Goal: Transaction & Acquisition: Purchase product/service

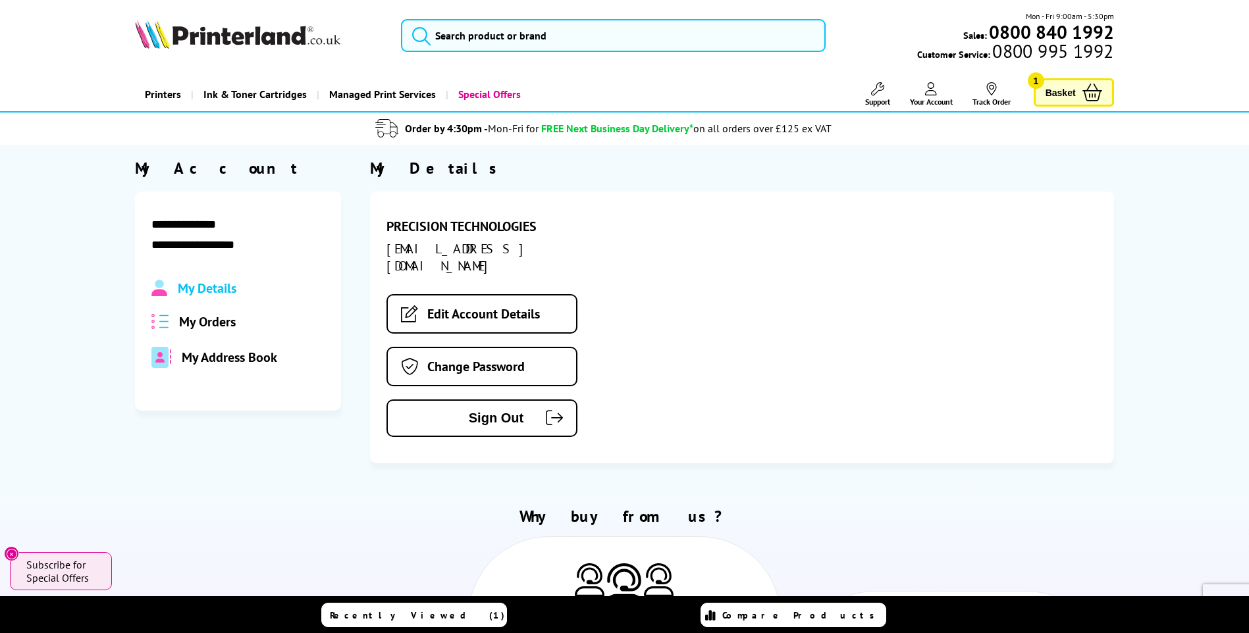
click at [205, 322] on span "My Orders" at bounding box center [207, 321] width 57 height 17
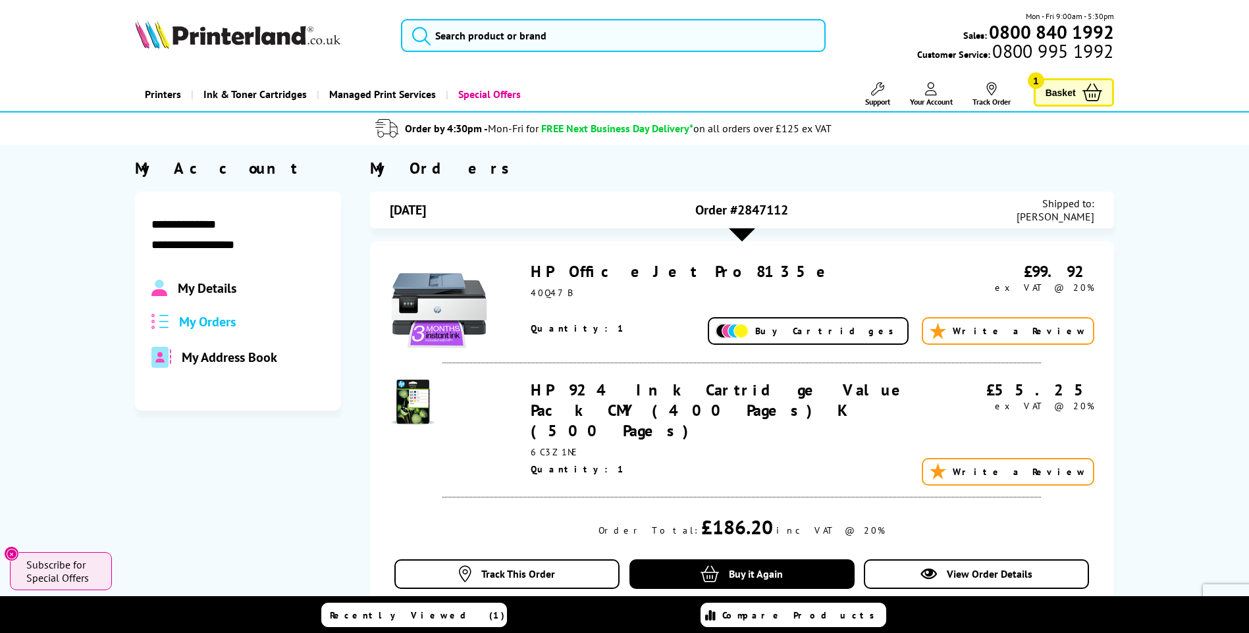
click at [1074, 100] on span "Basket" at bounding box center [1060, 93] width 30 height 18
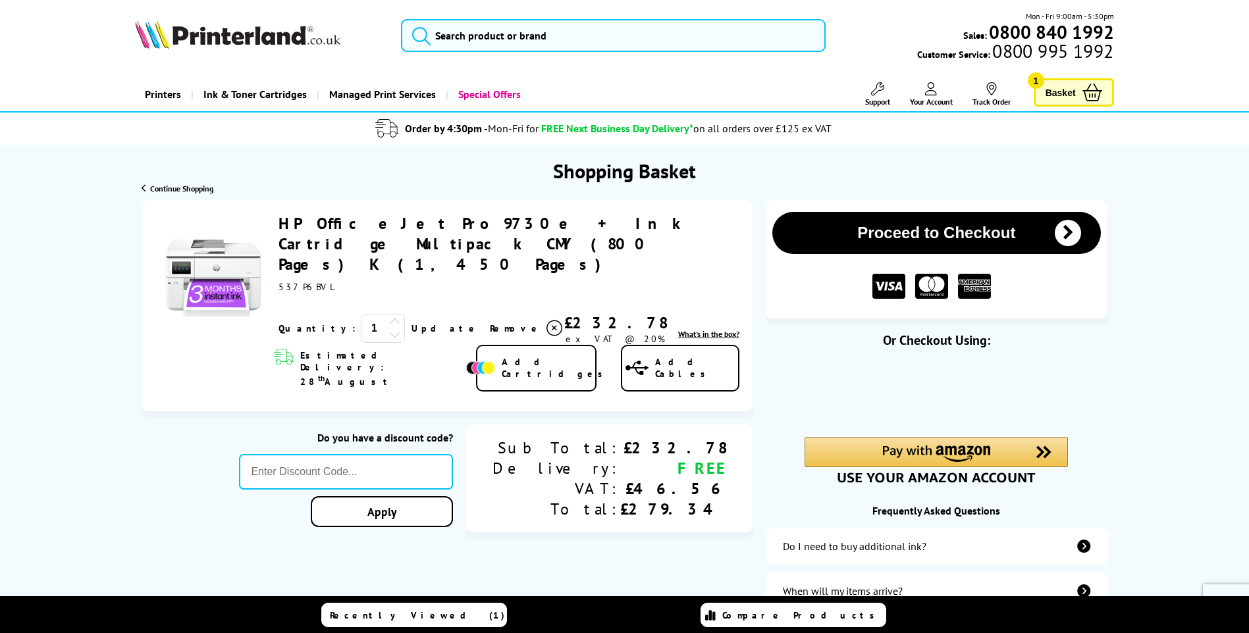
click at [450, 454] on div at bounding box center [346, 454] width 214 height 0
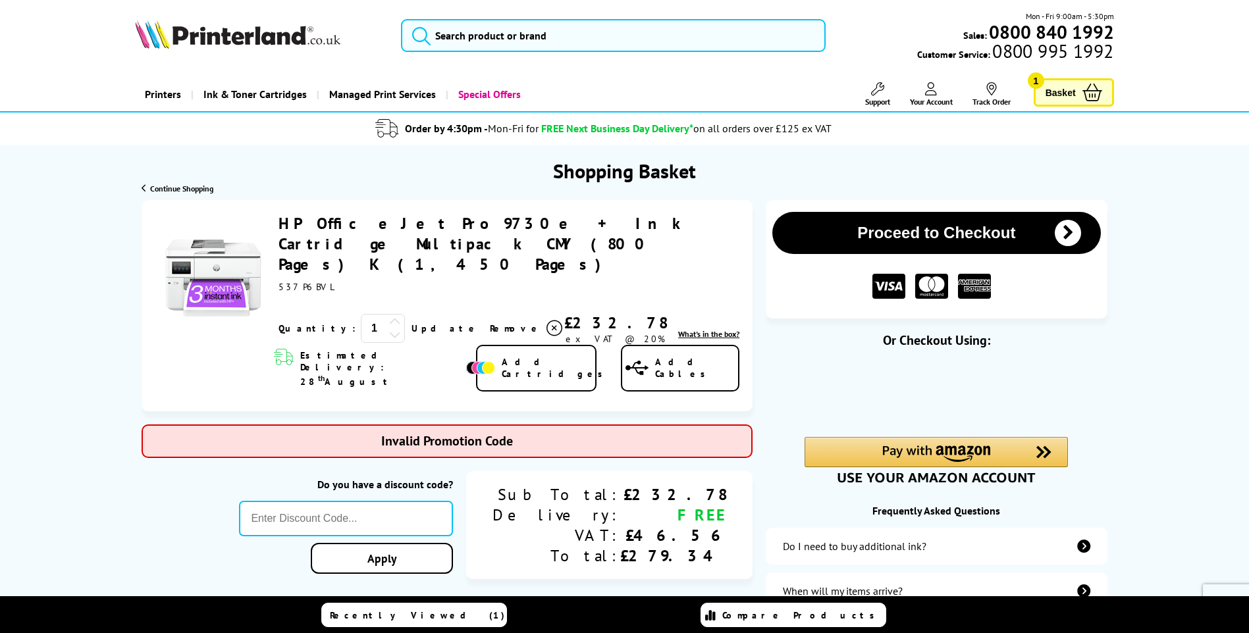
type input "PRINTER5"
type input "666"
type input "5FOR50"
type input "666"
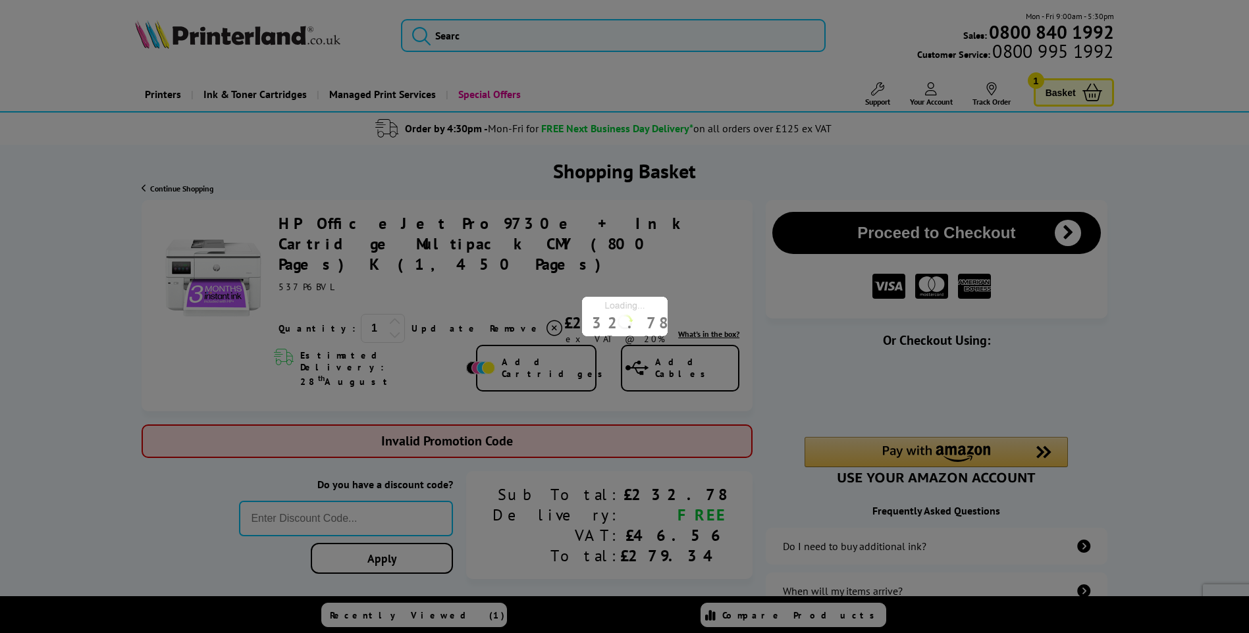
type input "STORY10"
type input "666"
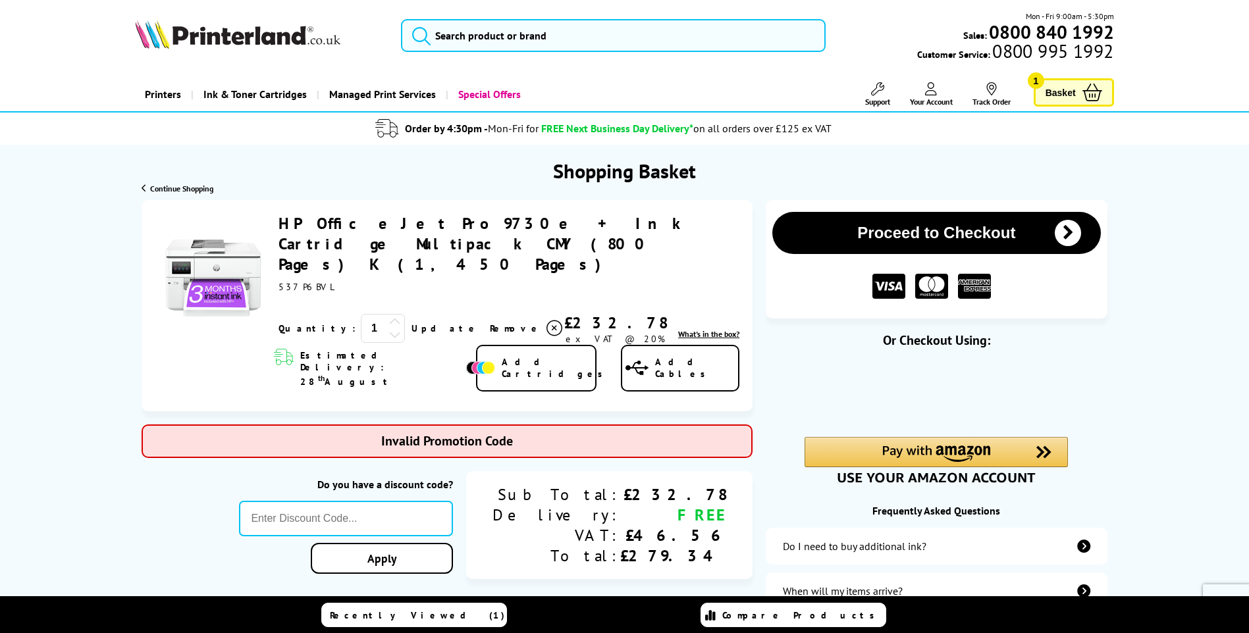
type input "FRPER10"
type input "666"
type input "Twitter10"
type input "666"
type input "Q2A450"
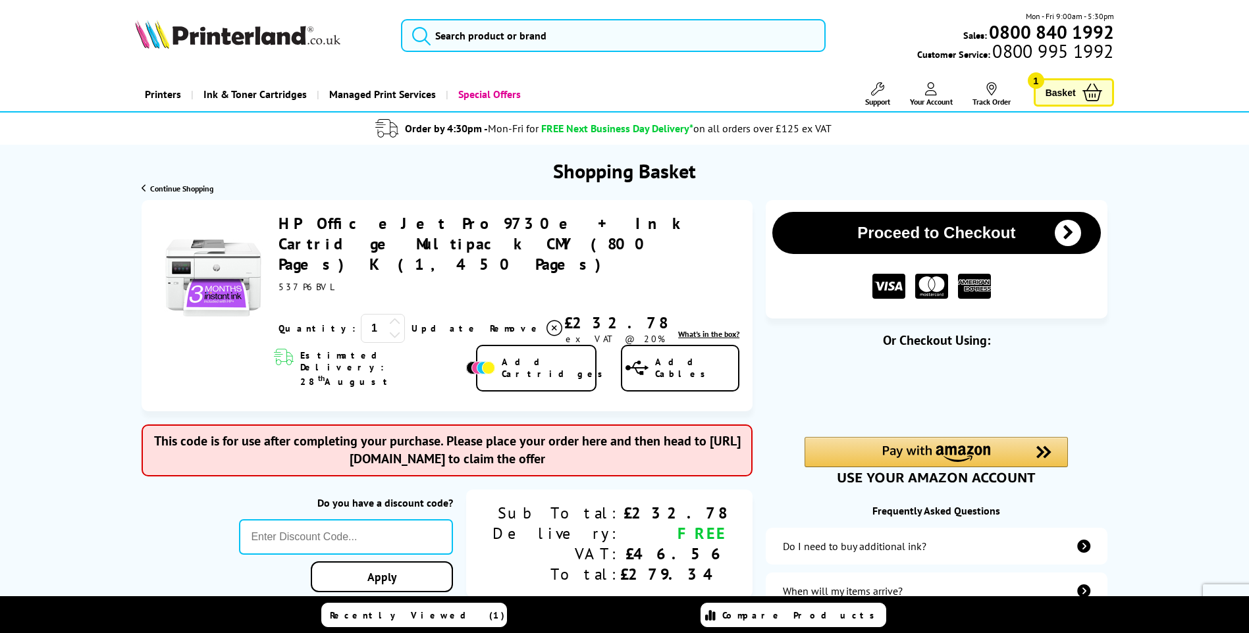
type input "666"
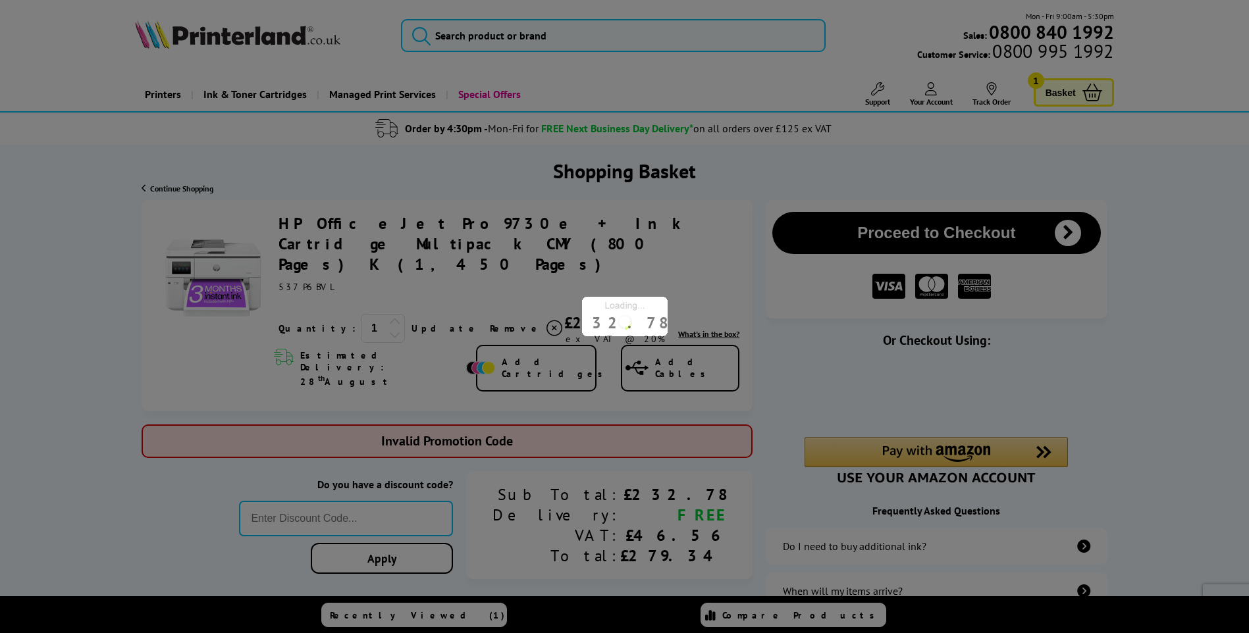
type input "LOYALTY2018"
type input "666"
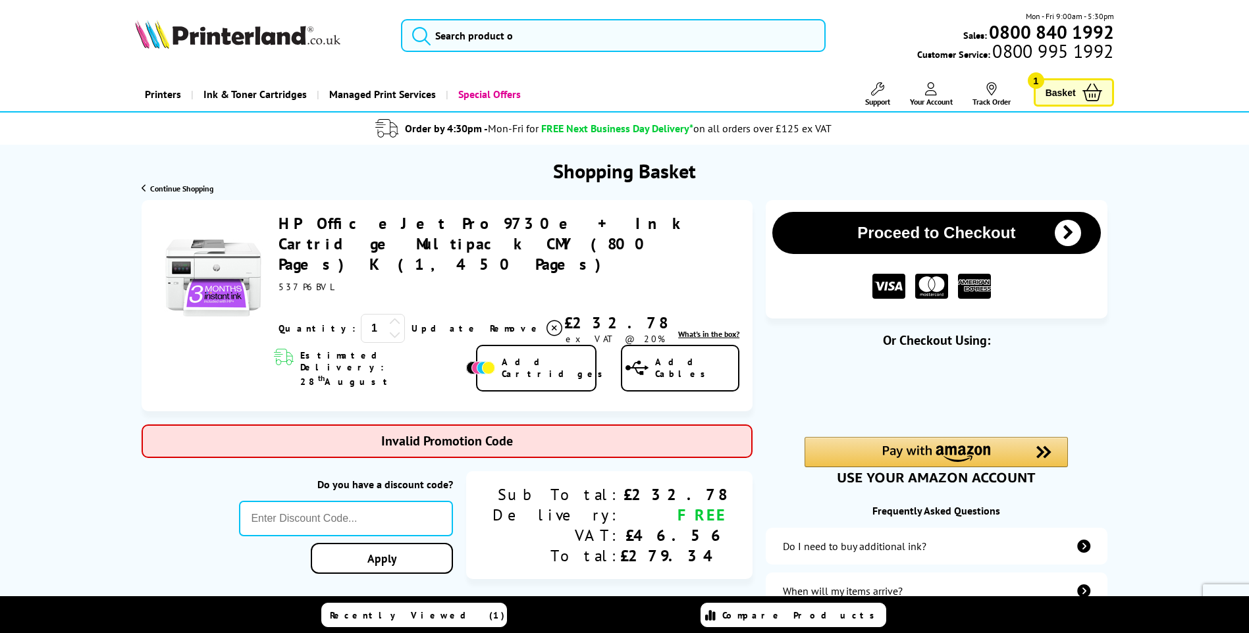
type input "BACKTOSCHOOL5"
type input "666"
type input "A3THIRTY"
type input "666"
type input "B2BHOUR"
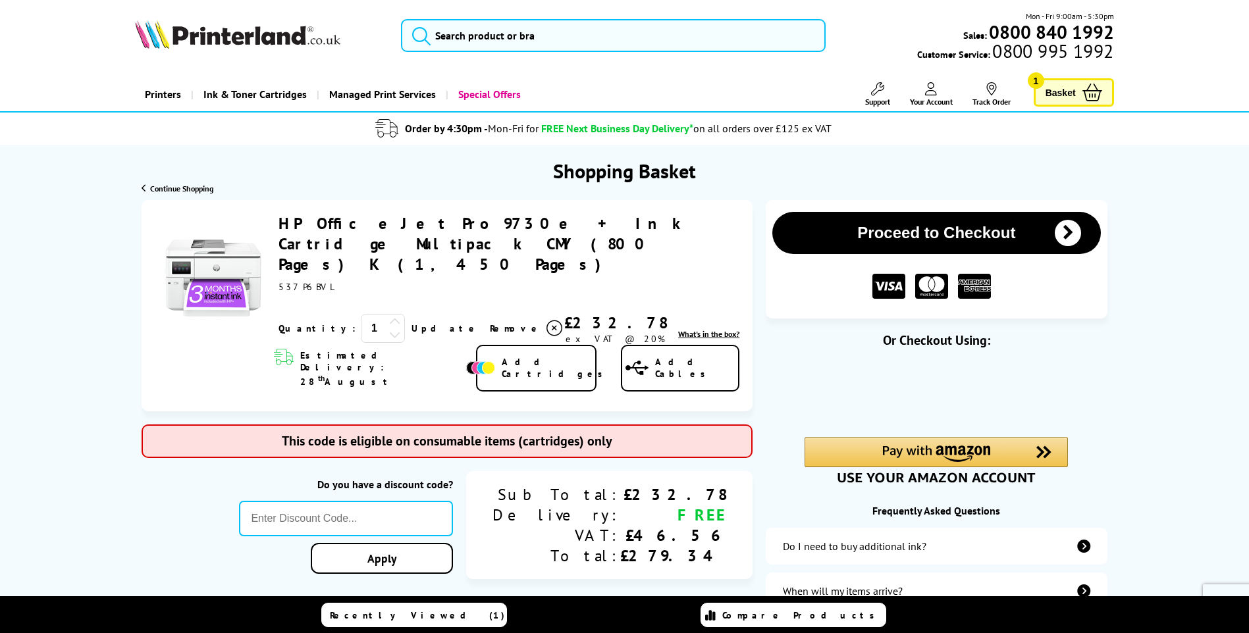
type input "666"
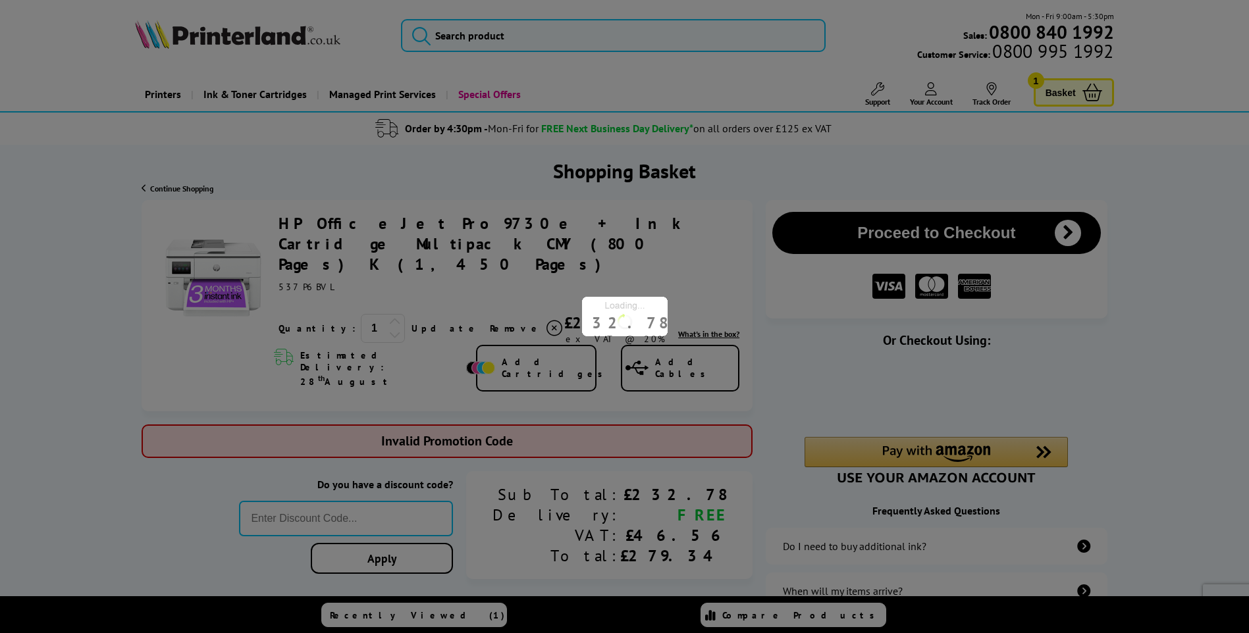
type input "SNAP10"
type input "666"
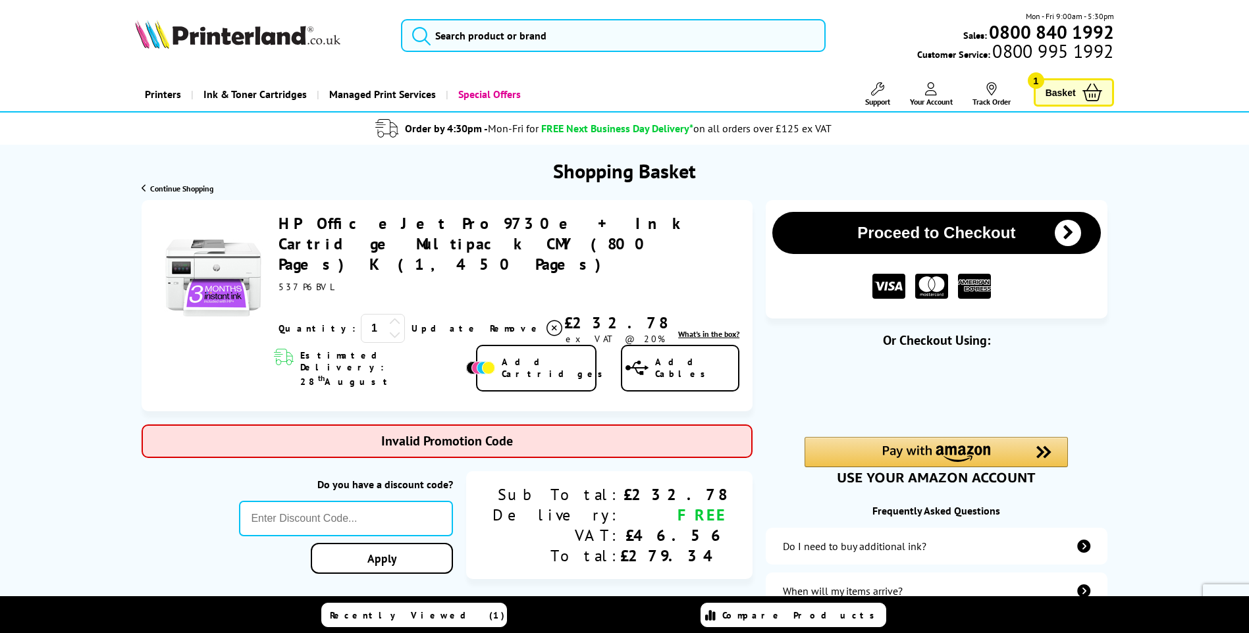
type input "PRINTERFIVE"
type input "666"
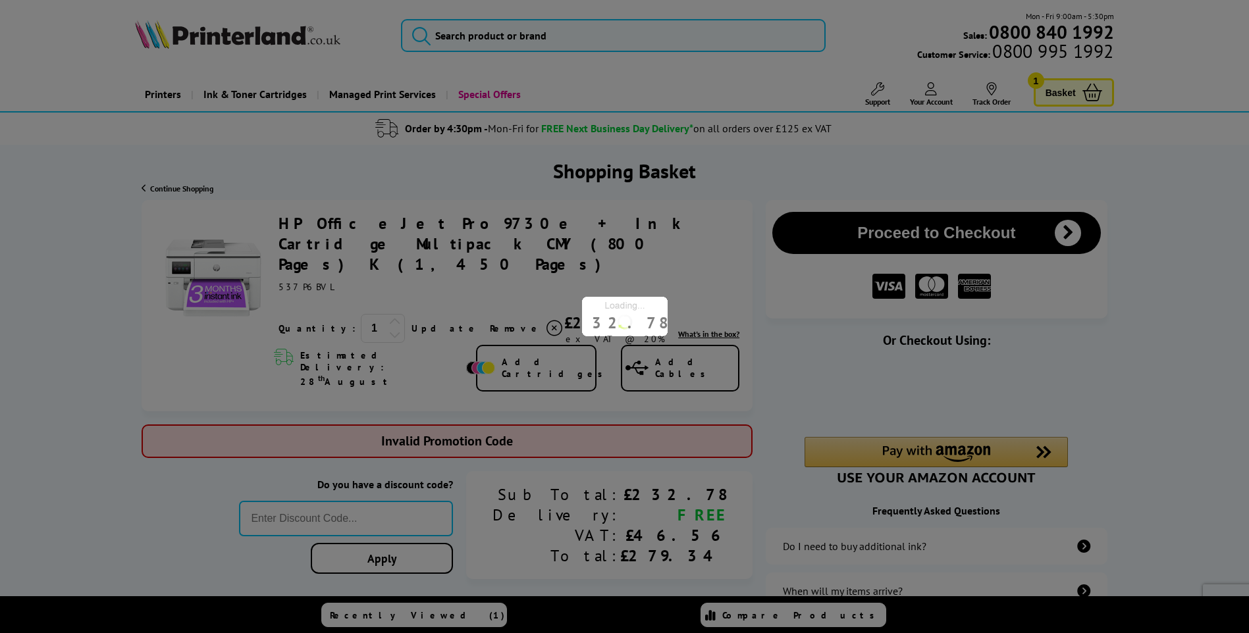
type input "MVC10"
type input "666"
type input "Save5"
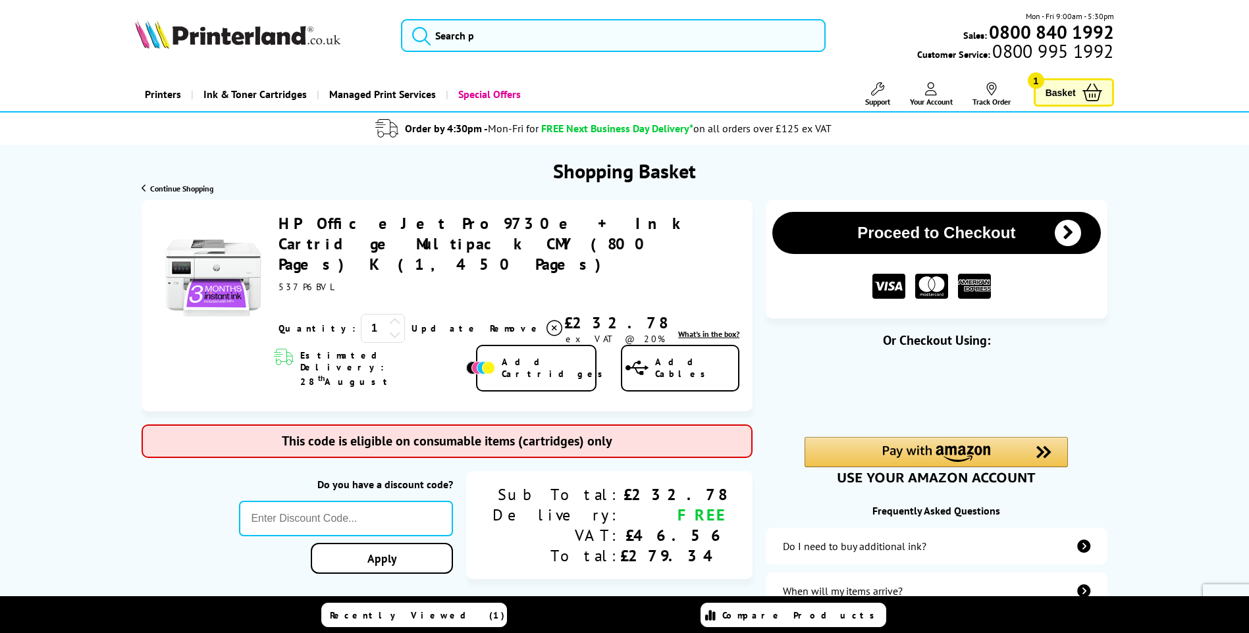
type input "666"
type input "SIGNUP5"
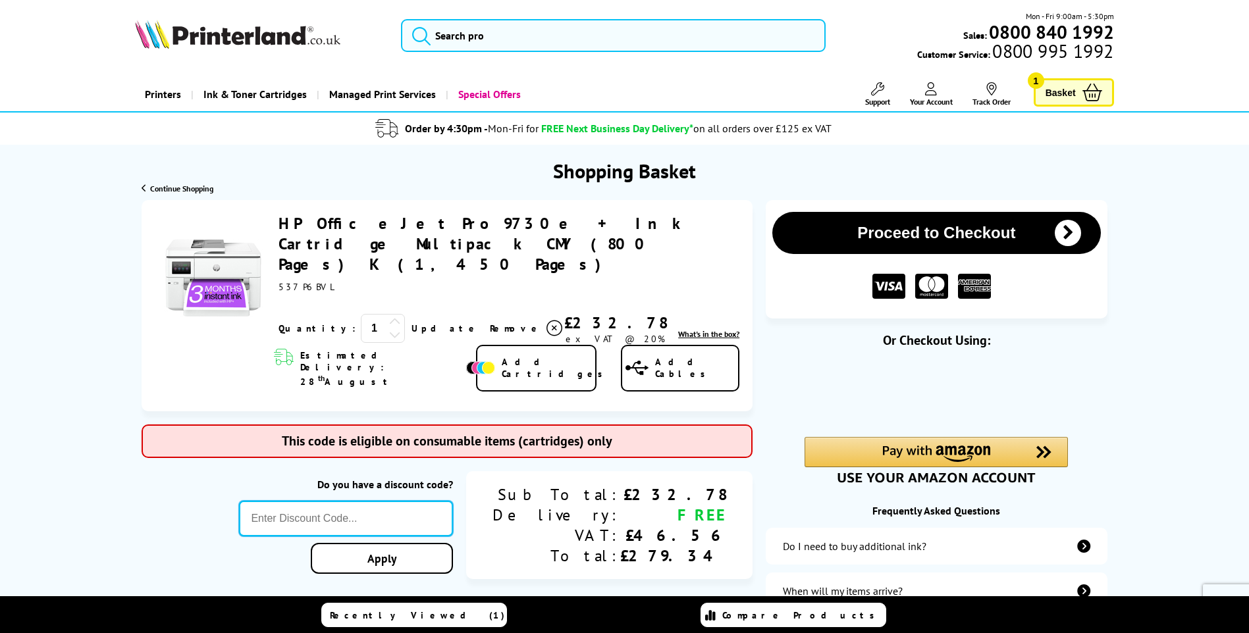
click at [400, 501] on input "text" at bounding box center [346, 519] width 214 height 36
paste input "PRINTERFIVE"
type input "PRINTERFIVE"
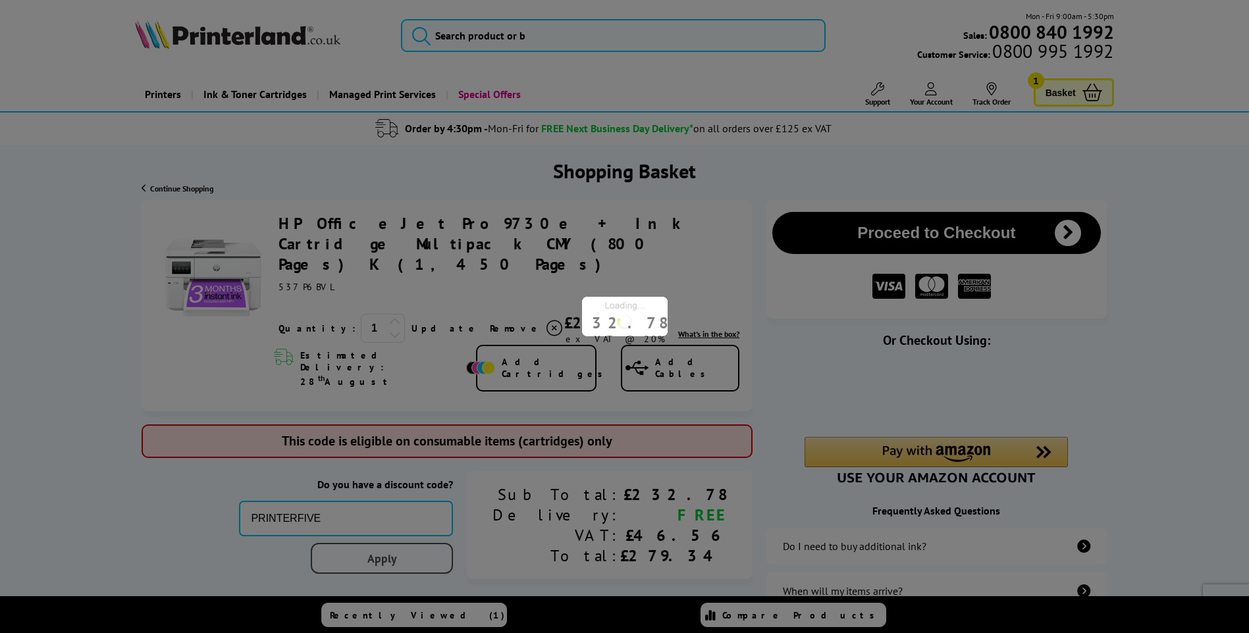
click at [426, 519] on div "Proceed to Checkout Shopping Basket ex VAT @ 20% 1 Update ex VAT @ 20%" at bounding box center [624, 454] width 1249 height 508
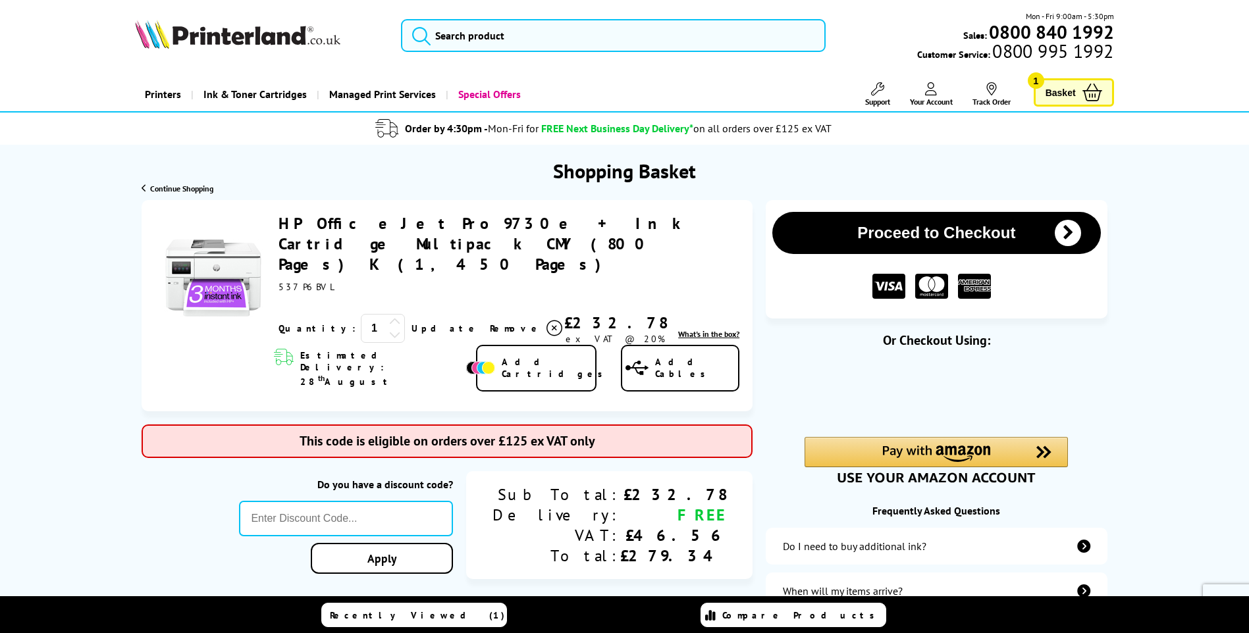
click at [354, 221] on link "HP OfficeJet Pro 9730e + Ink Cartridge Multipack CMY (800 Pages) K (1,450 Pages)" at bounding box center [483, 243] width 410 height 61
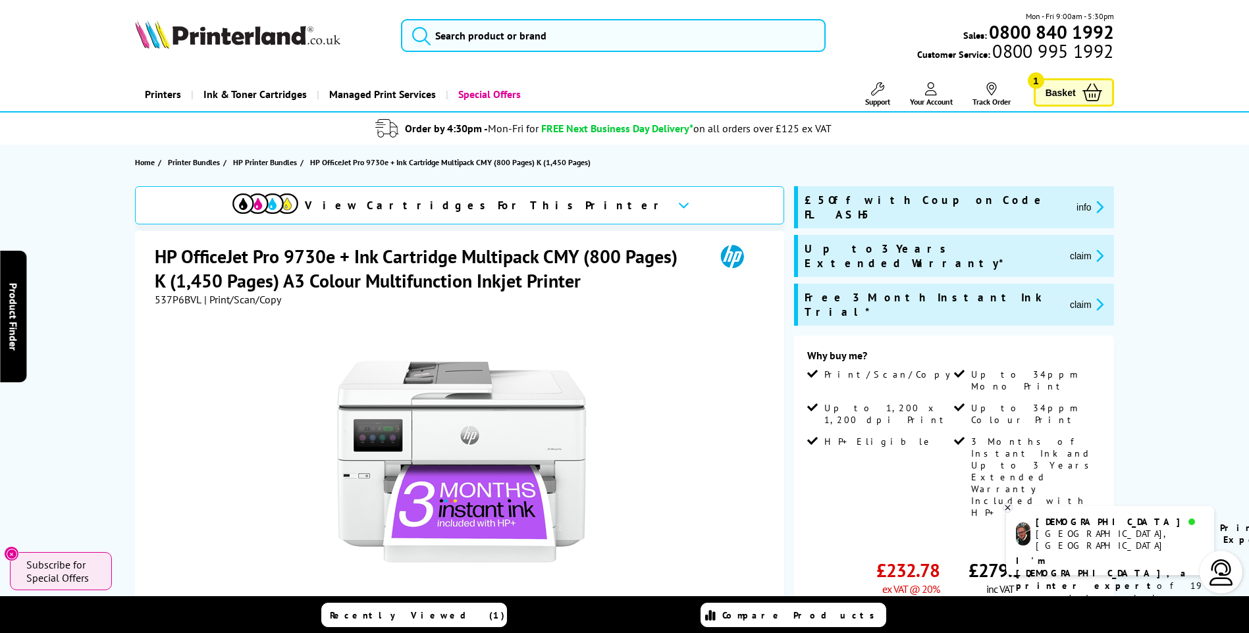
click at [1072, 199] on button "info" at bounding box center [1089, 206] width 35 height 15
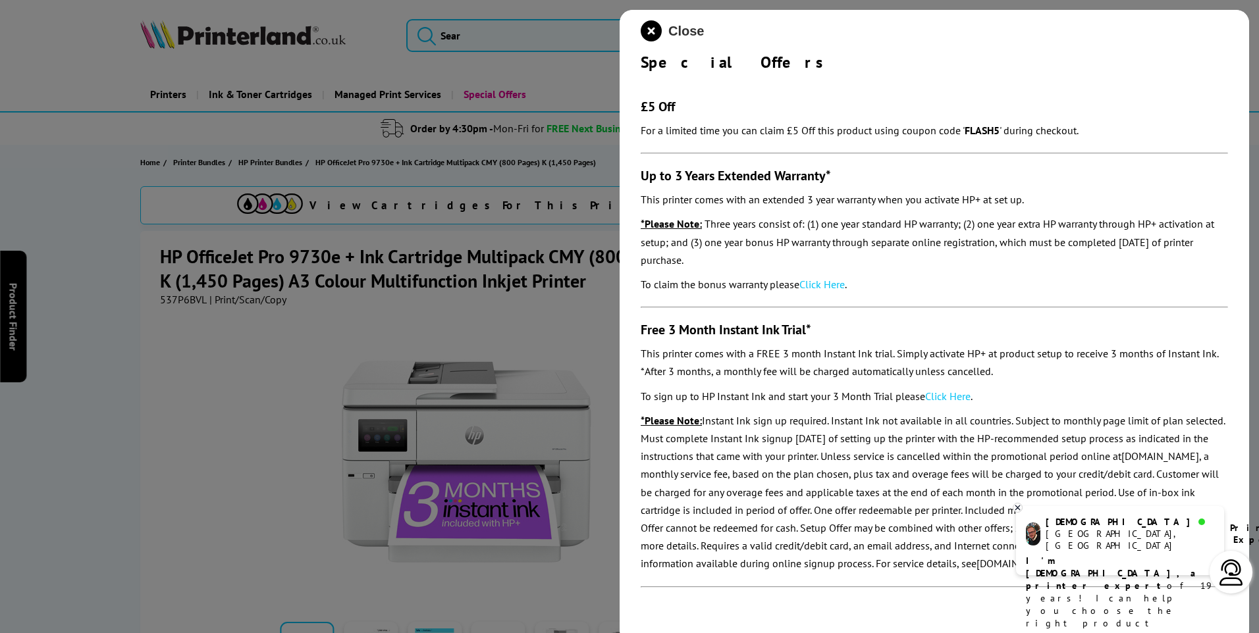
click at [686, 31] on span "Close" at bounding box center [686, 31] width 36 height 15
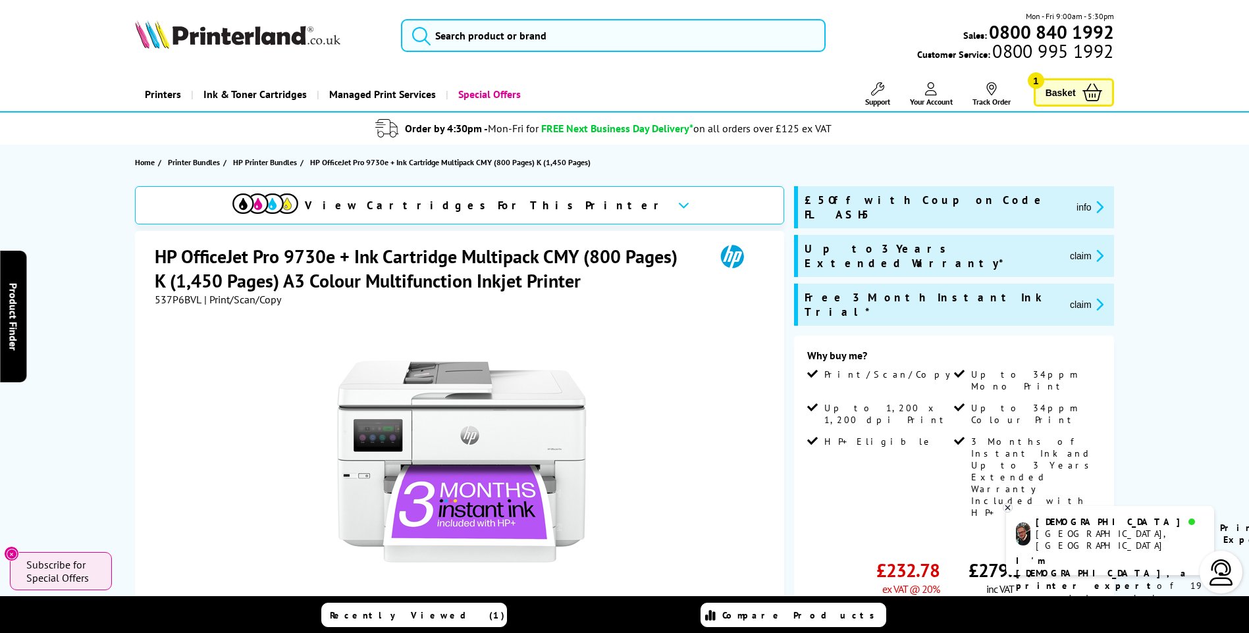
click at [1082, 97] on icon at bounding box center [1092, 93] width 20 height 18
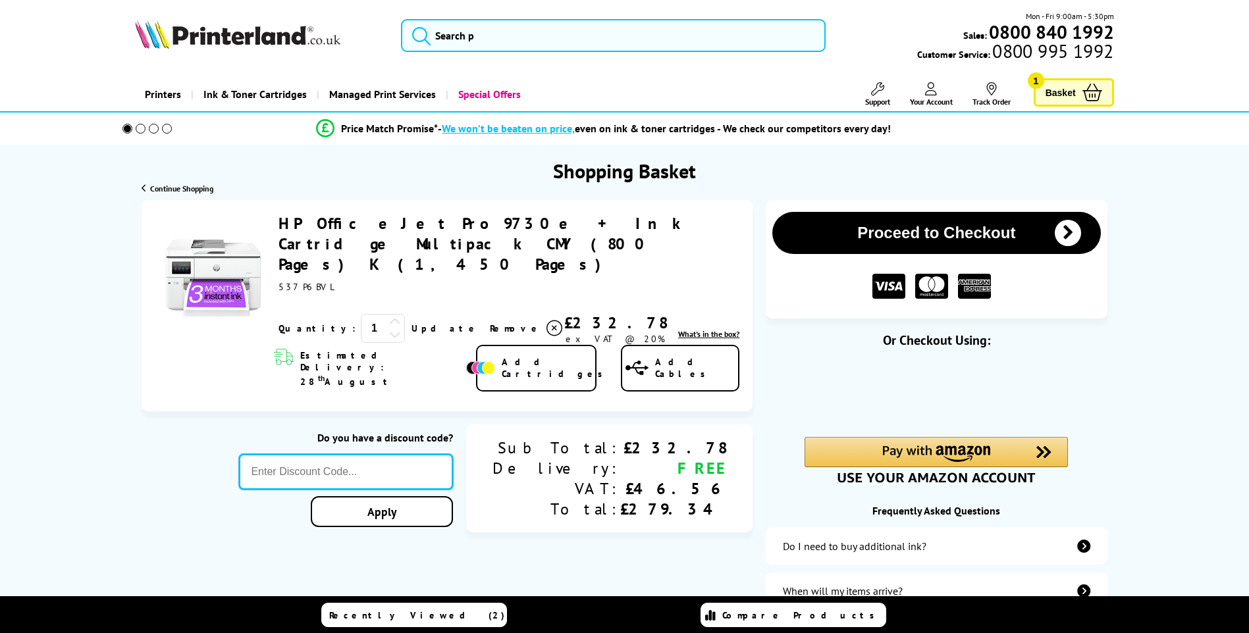
click at [453, 454] on input "text" at bounding box center [346, 472] width 214 height 36
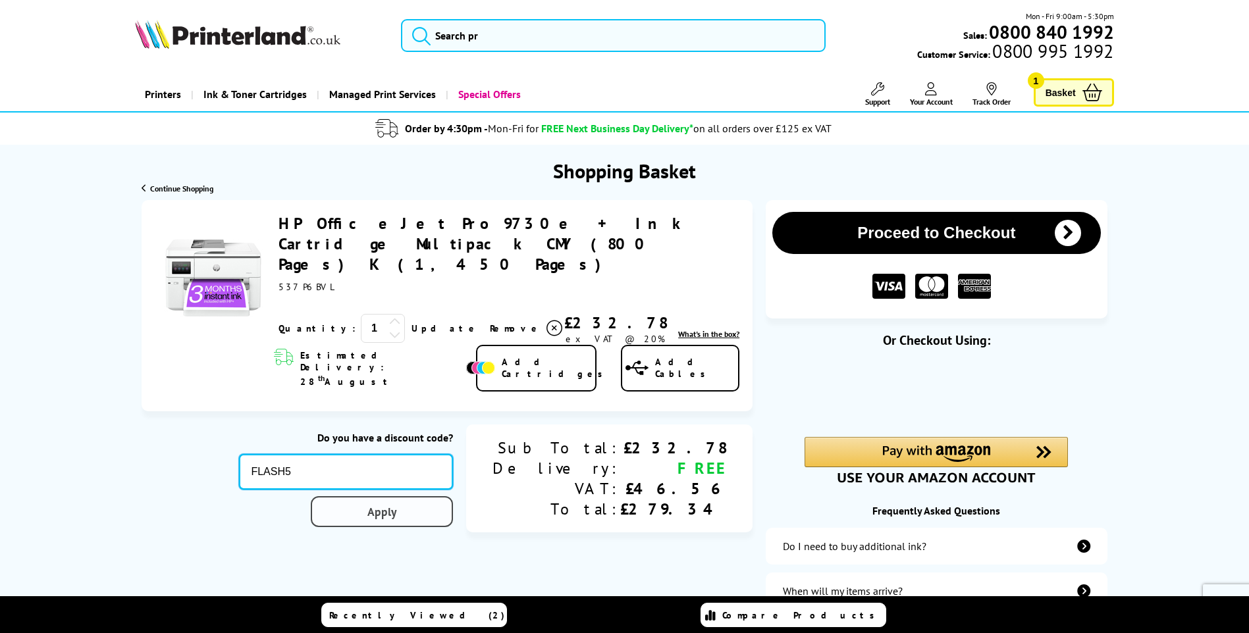
type input "FLASH5"
click at [446, 477] on div "Proceed to Checkout Shopping Basket 1 Update" at bounding box center [624, 454] width 1249 height 508
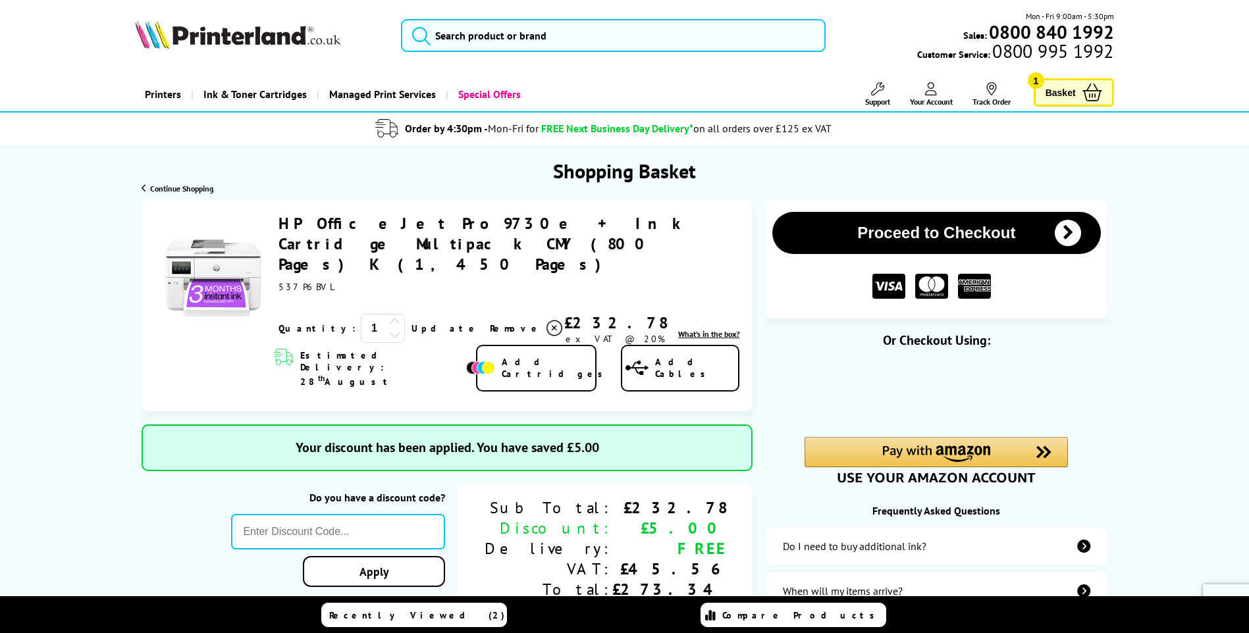
click at [487, 39] on input "search" at bounding box center [613, 35] width 425 height 33
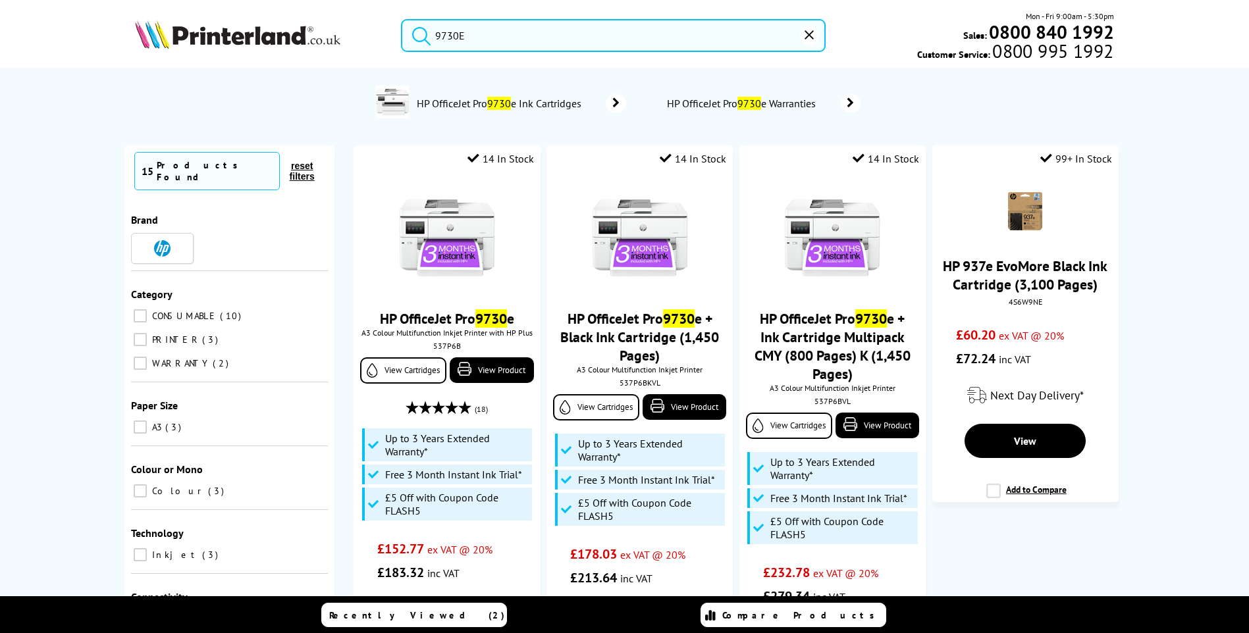
type input "9730E"
click at [402, 19] on button "submit" at bounding box center [418, 33] width 33 height 29
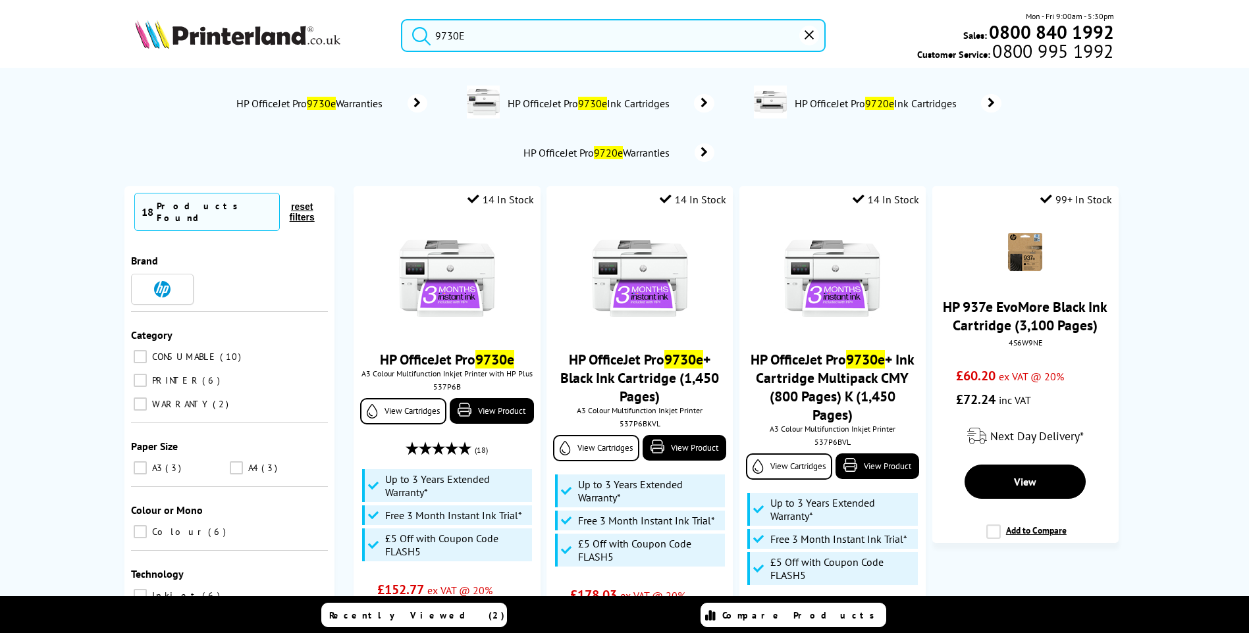
click at [300, 34] on img at bounding box center [237, 34] width 205 height 29
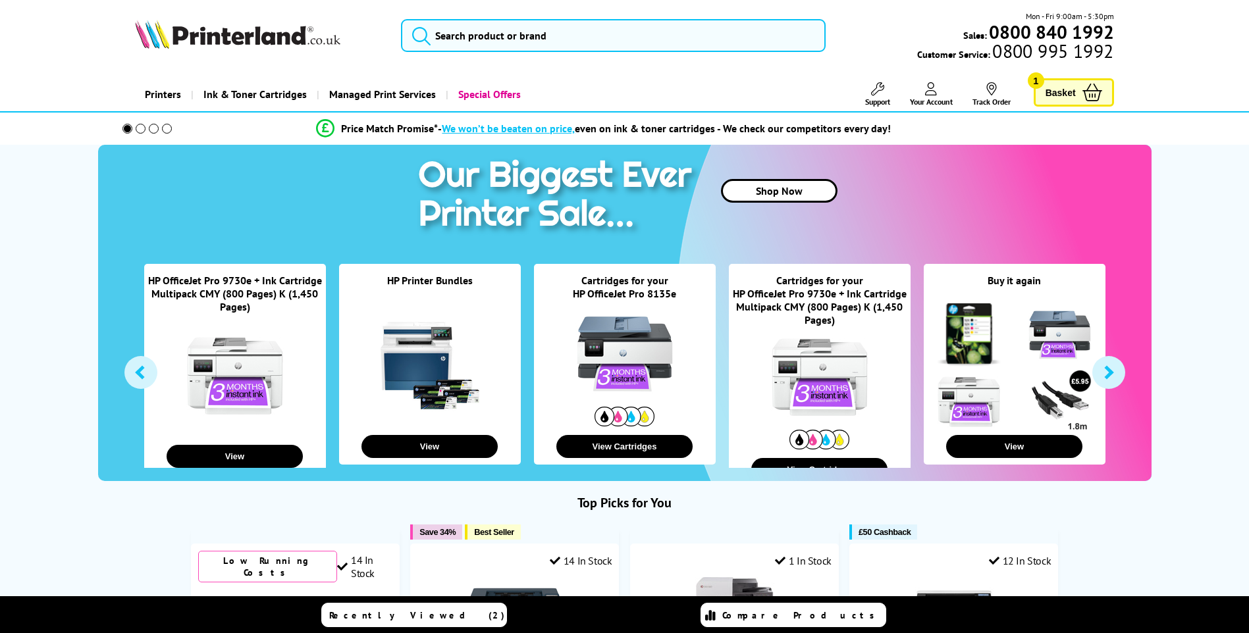
click at [1065, 84] on span "Basket" at bounding box center [1060, 93] width 30 height 18
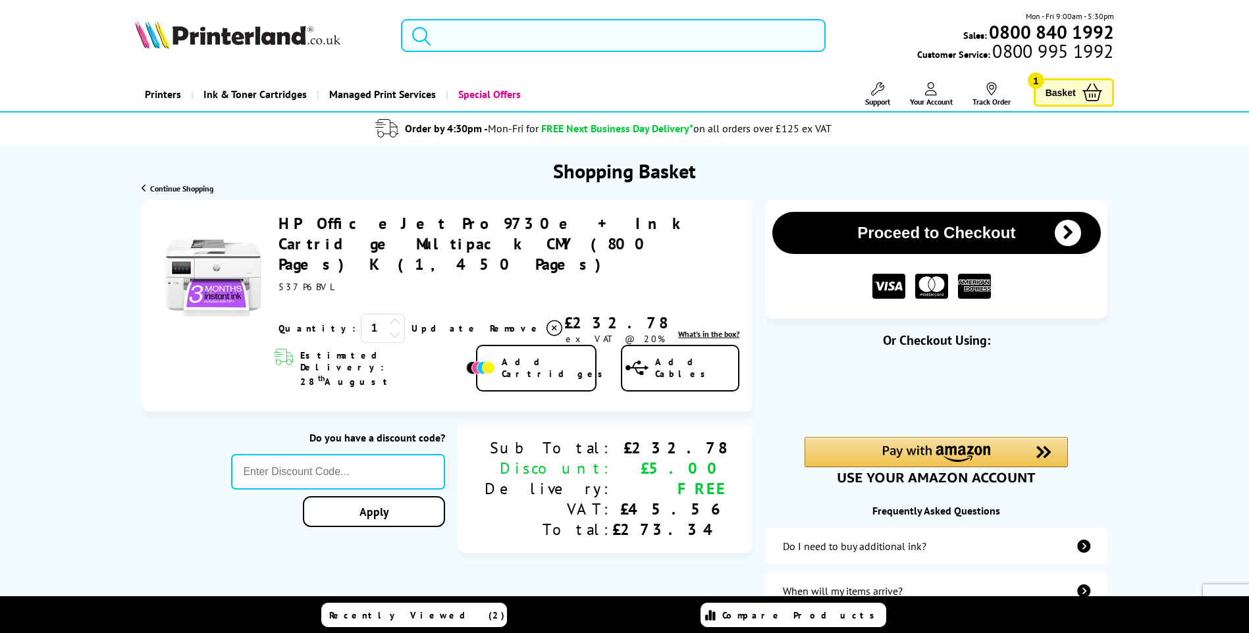
click at [481, 41] on input "search" at bounding box center [613, 35] width 425 height 33
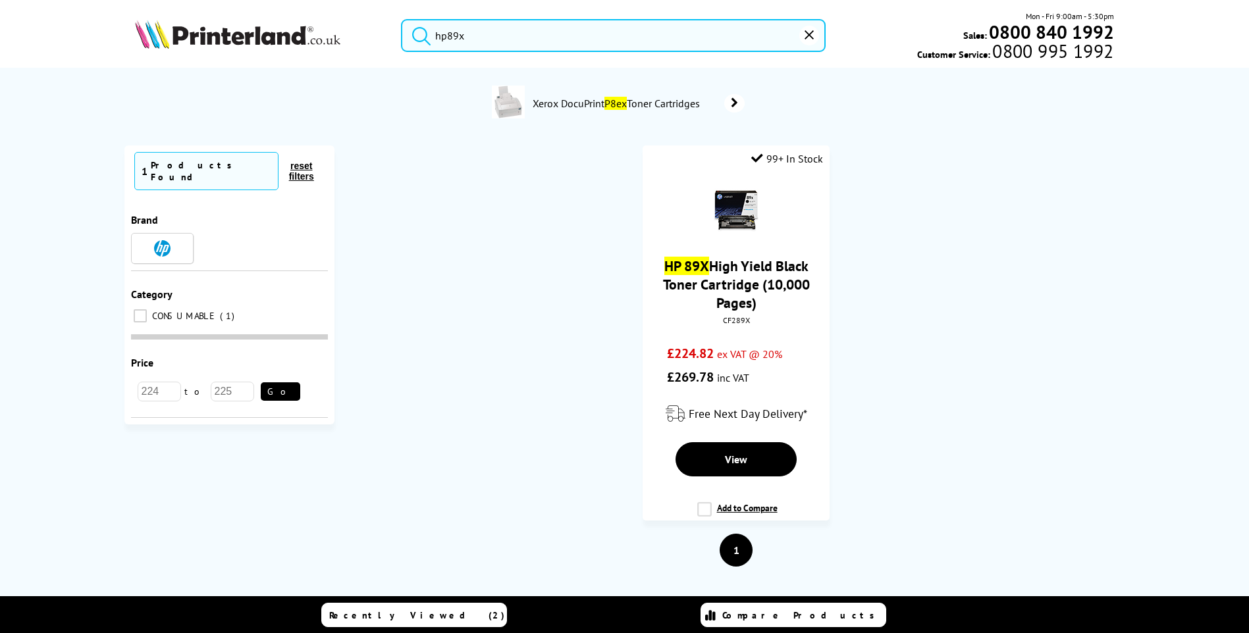
type input "hp89x"
click at [200, 35] on img at bounding box center [237, 34] width 205 height 29
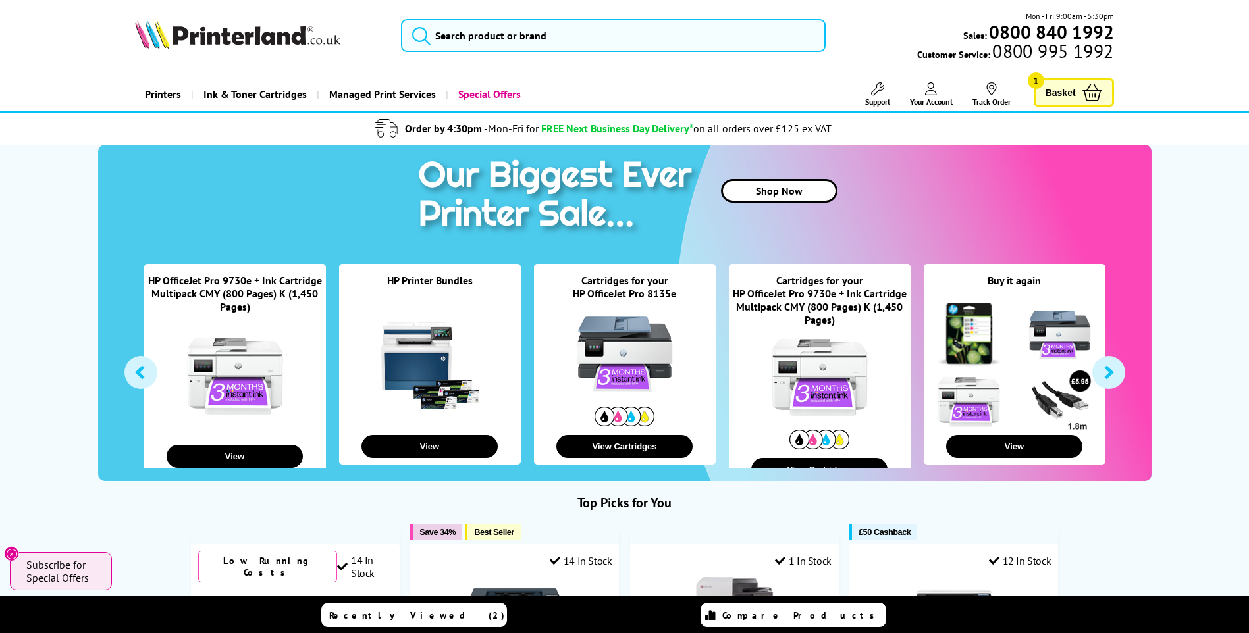
click at [1069, 90] on span "Basket" at bounding box center [1060, 93] width 30 height 18
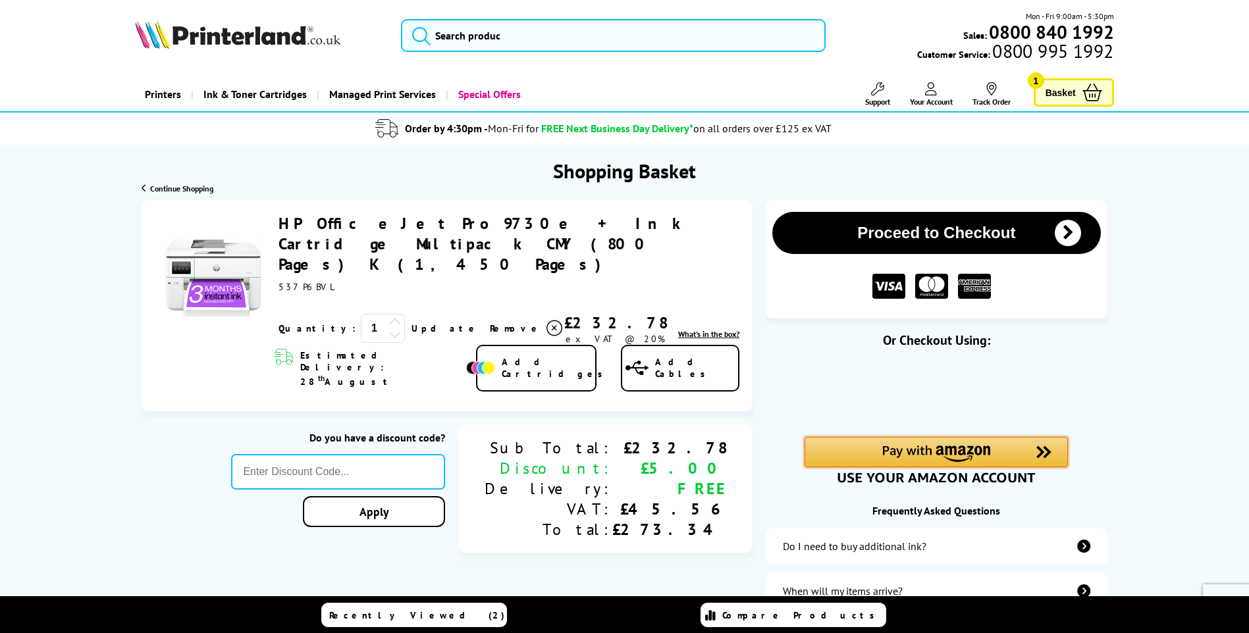
click at [926, 454] on img "Amazon Pay - Use your Amazon account" at bounding box center [936, 454] width 108 height 16
